Goal: Entertainment & Leisure: Browse casually

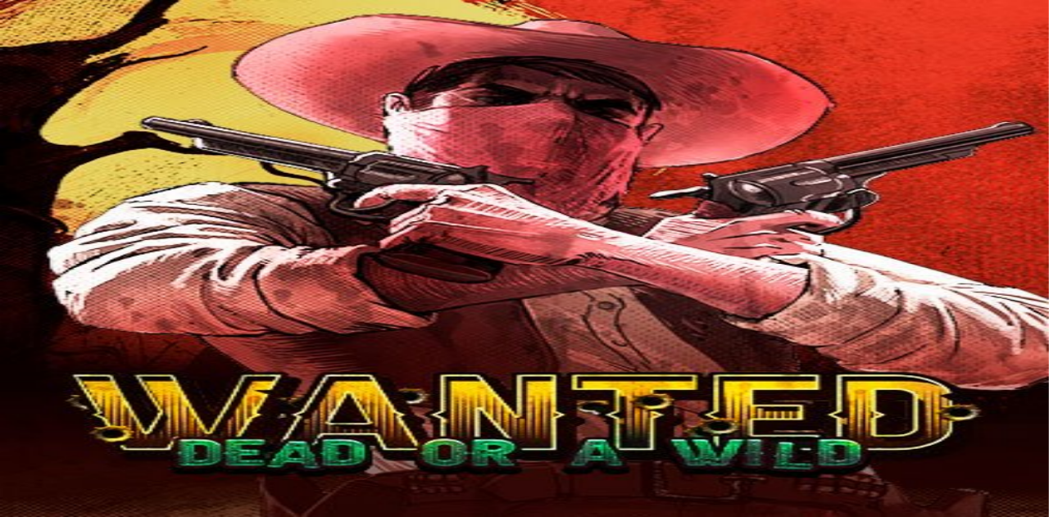
click at [80, 43] on img "Primary" at bounding box center [56, 27] width 98 height 41
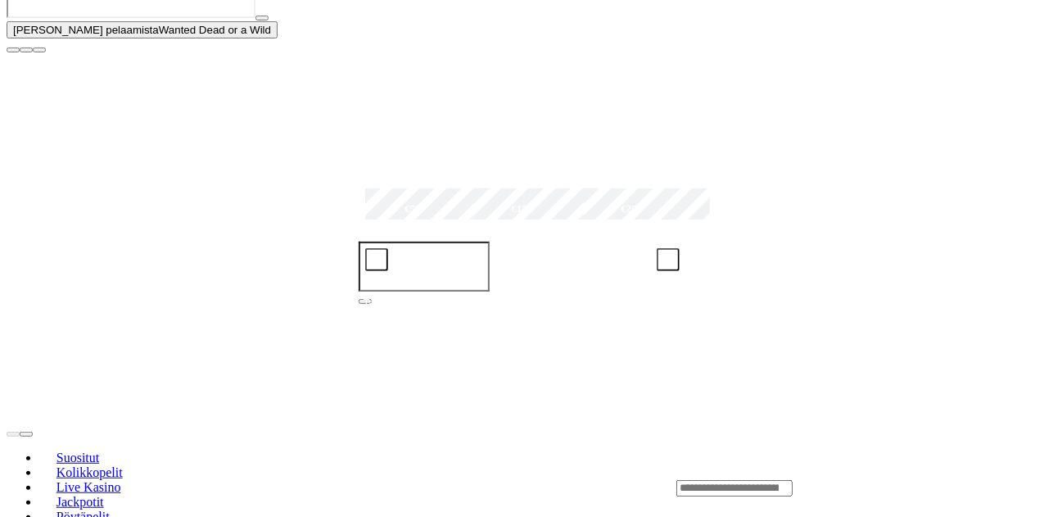
scroll to position [262, 0]
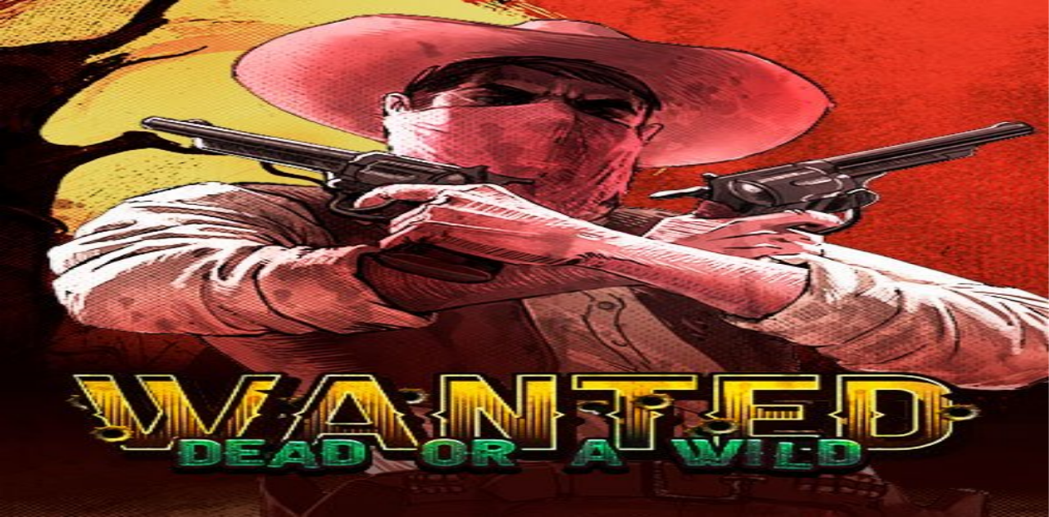
click at [123, 384] on input "Search" at bounding box center [65, 392] width 116 height 16
type input "*********"
click at [96, 480] on link "Leikkiraha" at bounding box center [67, 487] width 57 height 14
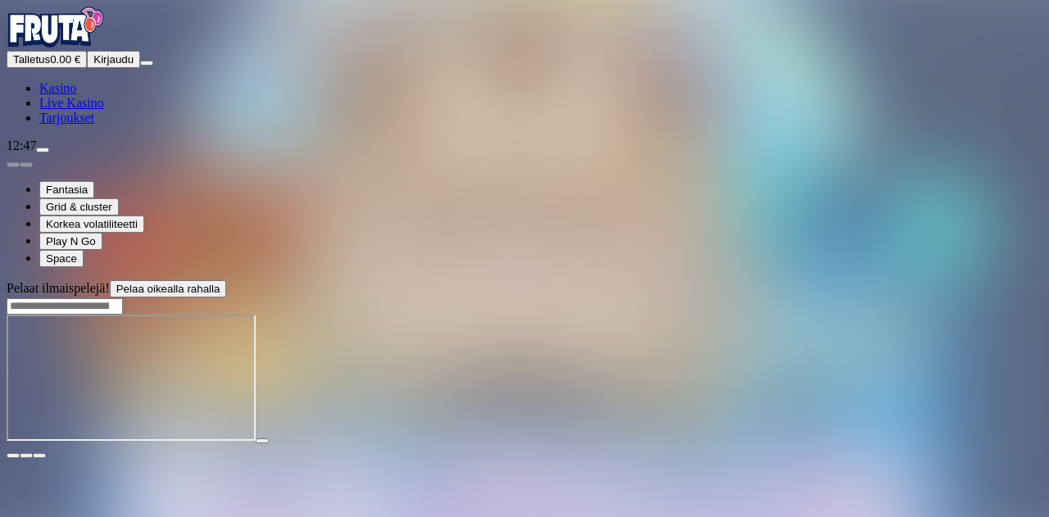
click at [39, 455] on span "fullscreen icon" at bounding box center [39, 455] width 0 height 0
